Goal: Find specific page/section: Find specific page/section

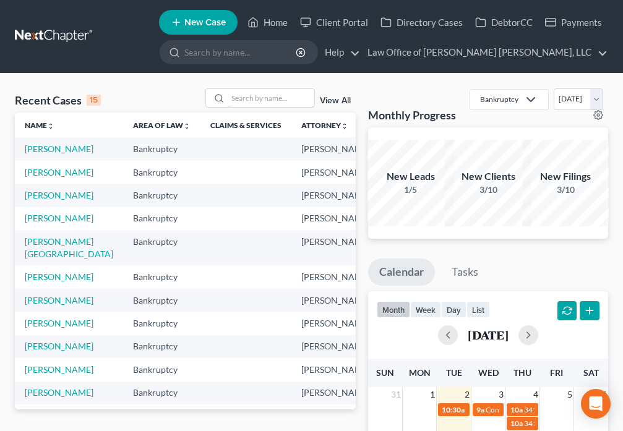
click at [247, 93] on input "search" at bounding box center [271, 98] width 87 height 18
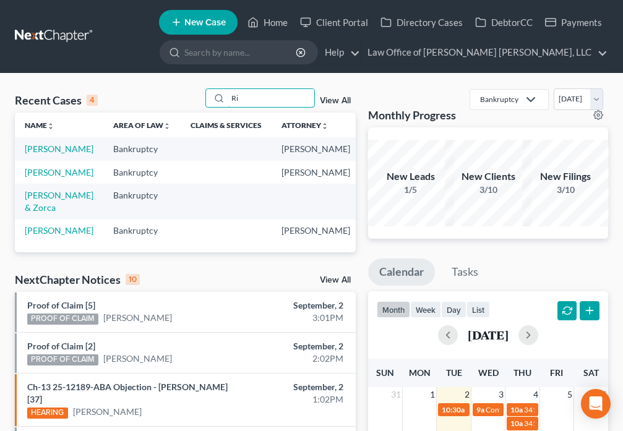
type input "R"
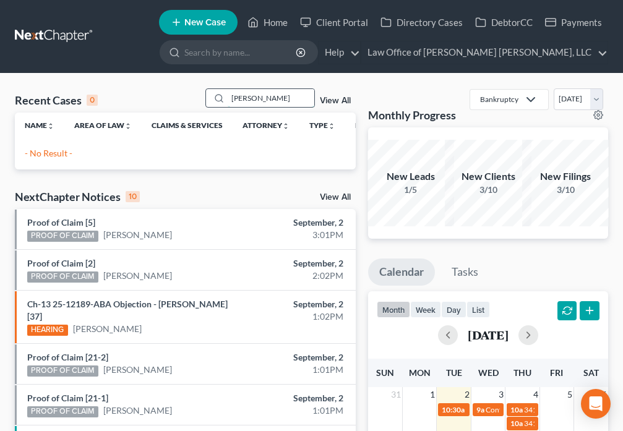
type input "Robinson"
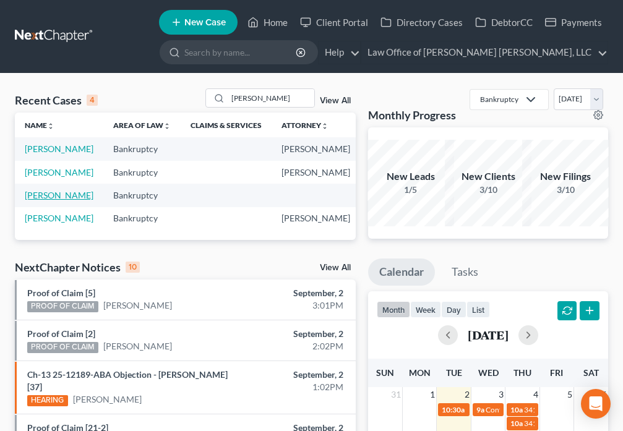
click at [40, 200] on link "Robinson, Bruce" at bounding box center [59, 195] width 69 height 11
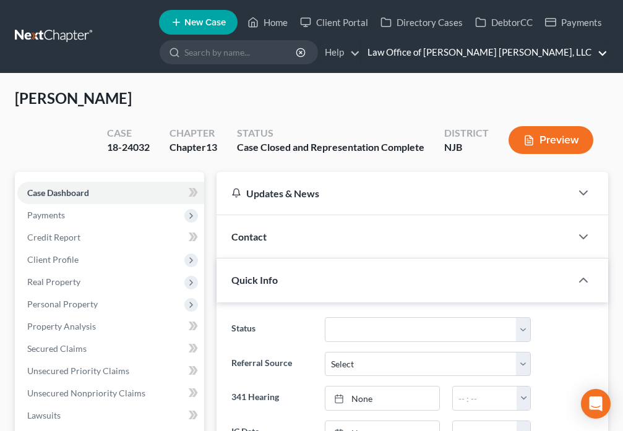
click at [599, 51] on link "Law Office of David Paul Daniels, LLC" at bounding box center [484, 52] width 246 height 22
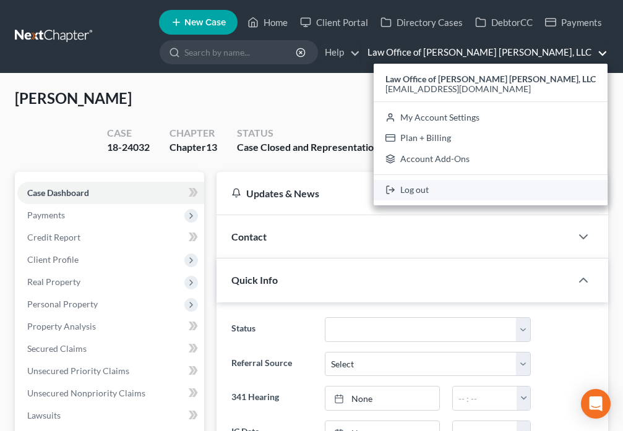
click at [474, 190] on link "Log out" at bounding box center [491, 190] width 234 height 21
